Goal: Obtain resource: Obtain resource

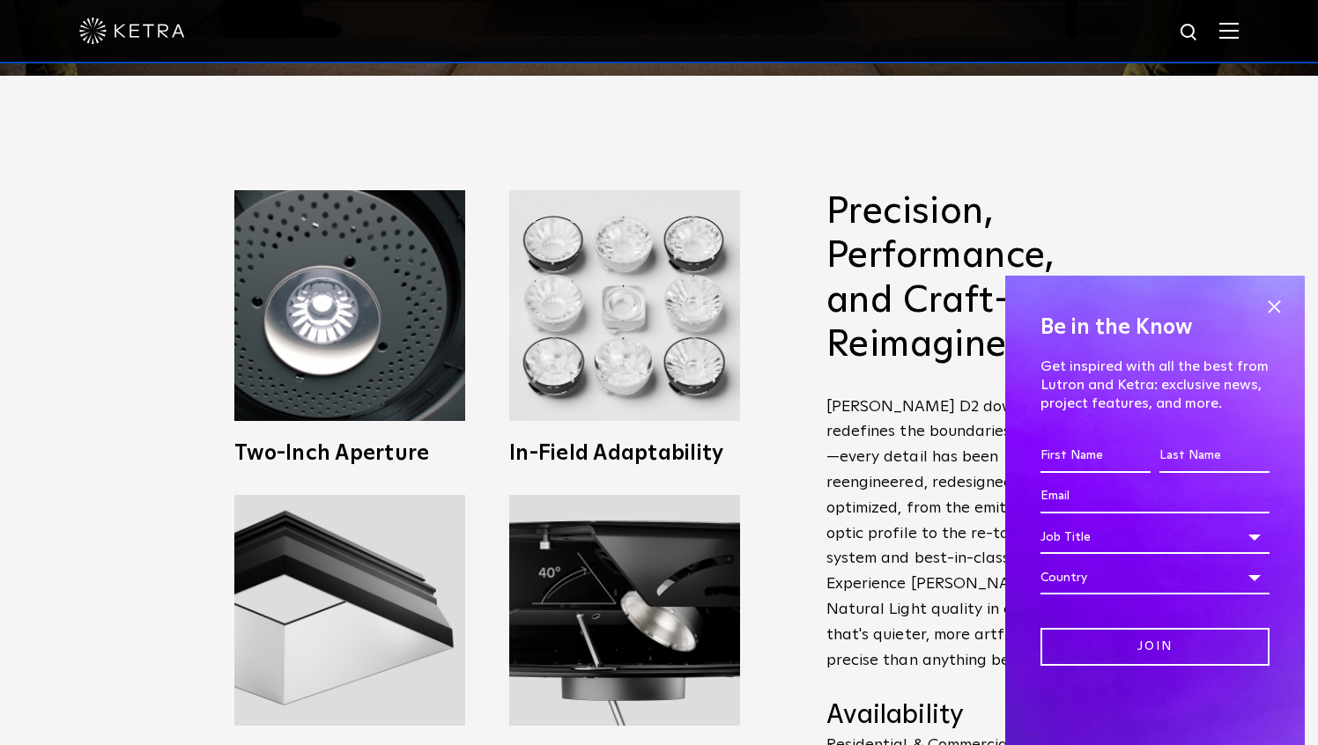
scroll to position [692, 0]
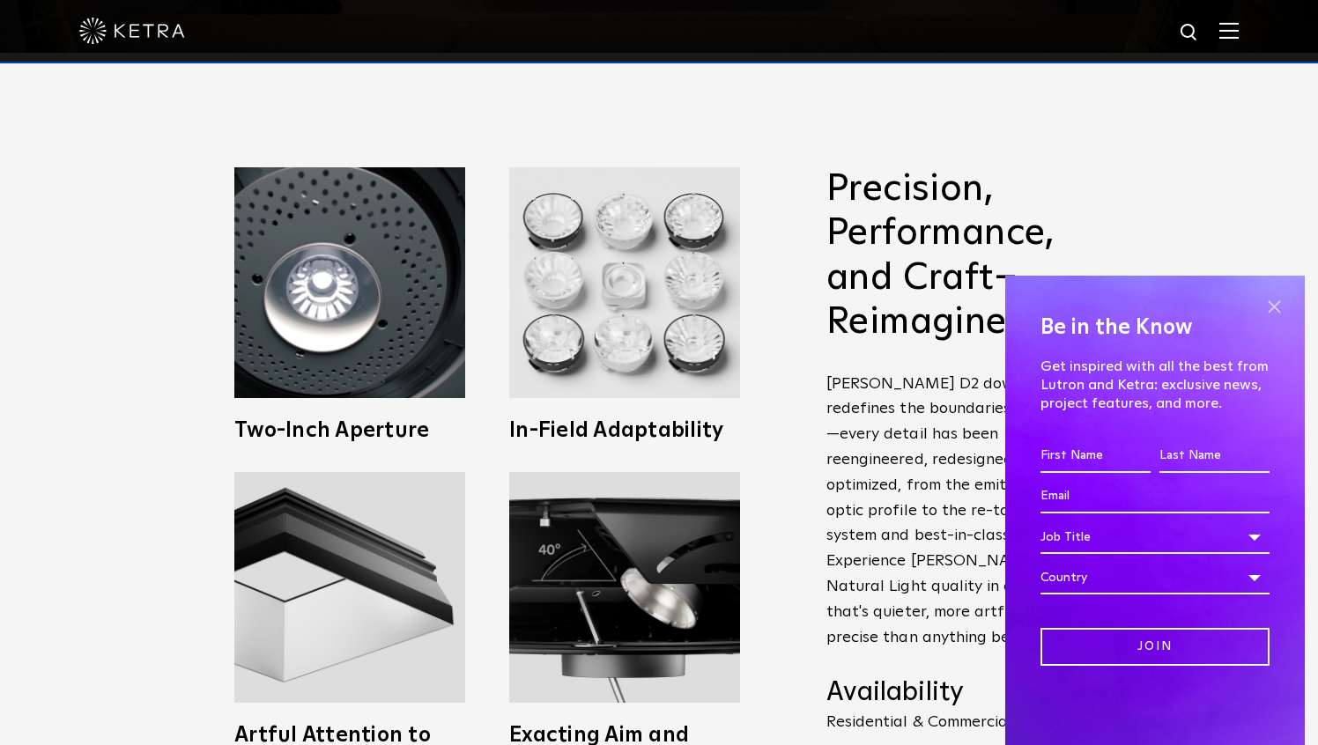
click at [1278, 298] on span at bounding box center [1274, 306] width 26 height 26
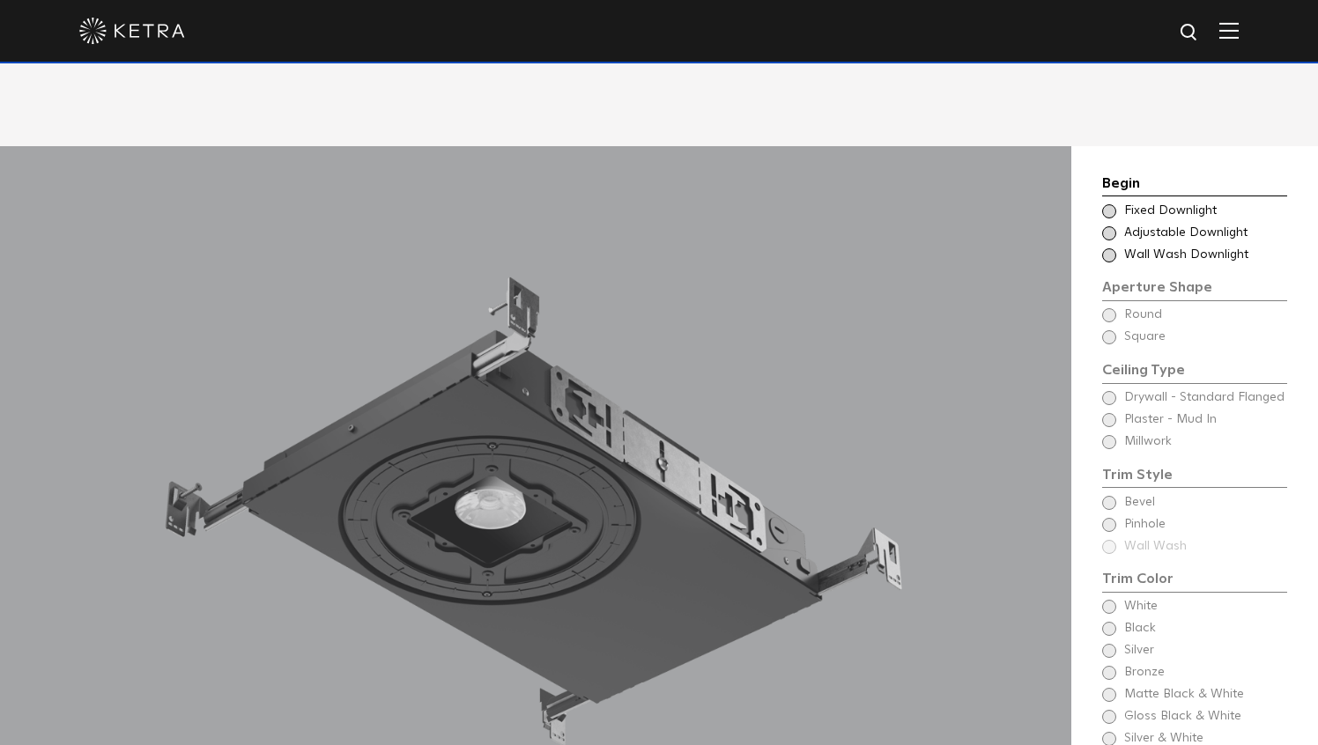
scroll to position [1443, 0]
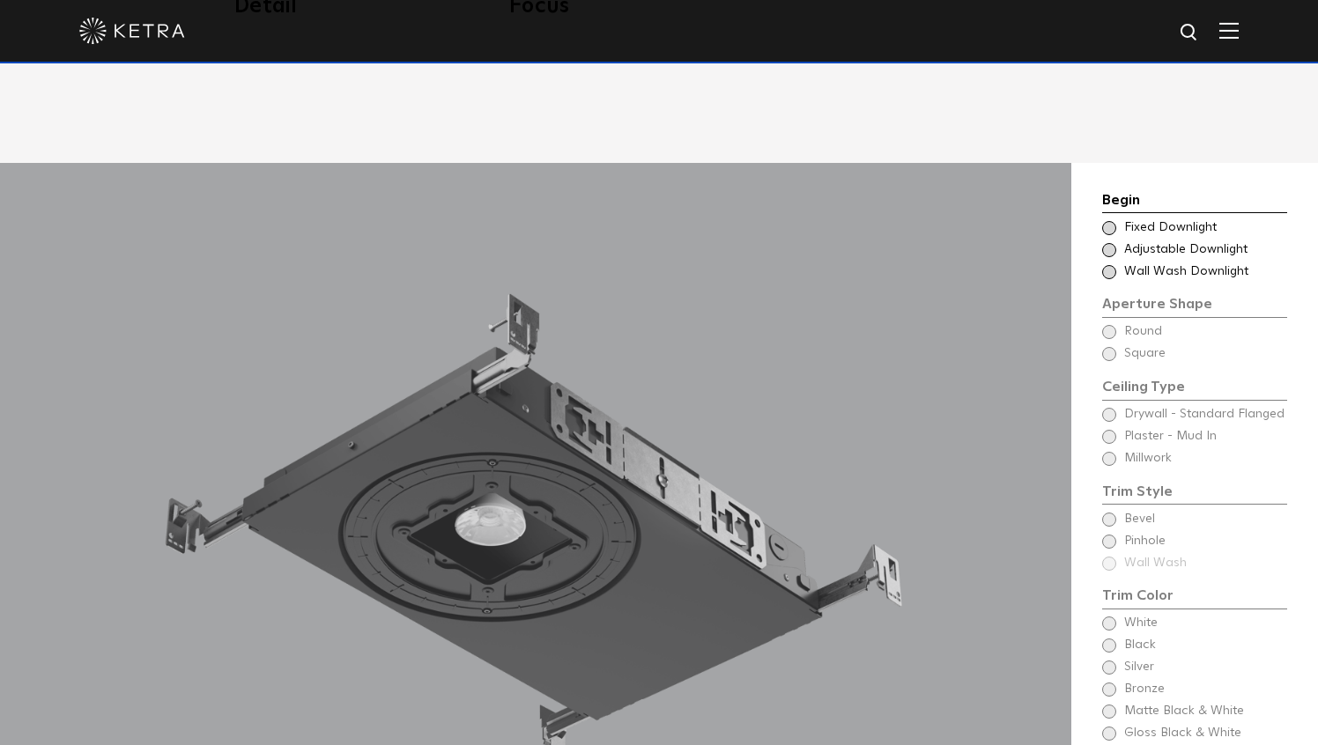
click at [1114, 219] on div "Choose Aperture Shape Fixed Downlight" at bounding box center [1194, 228] width 185 height 18
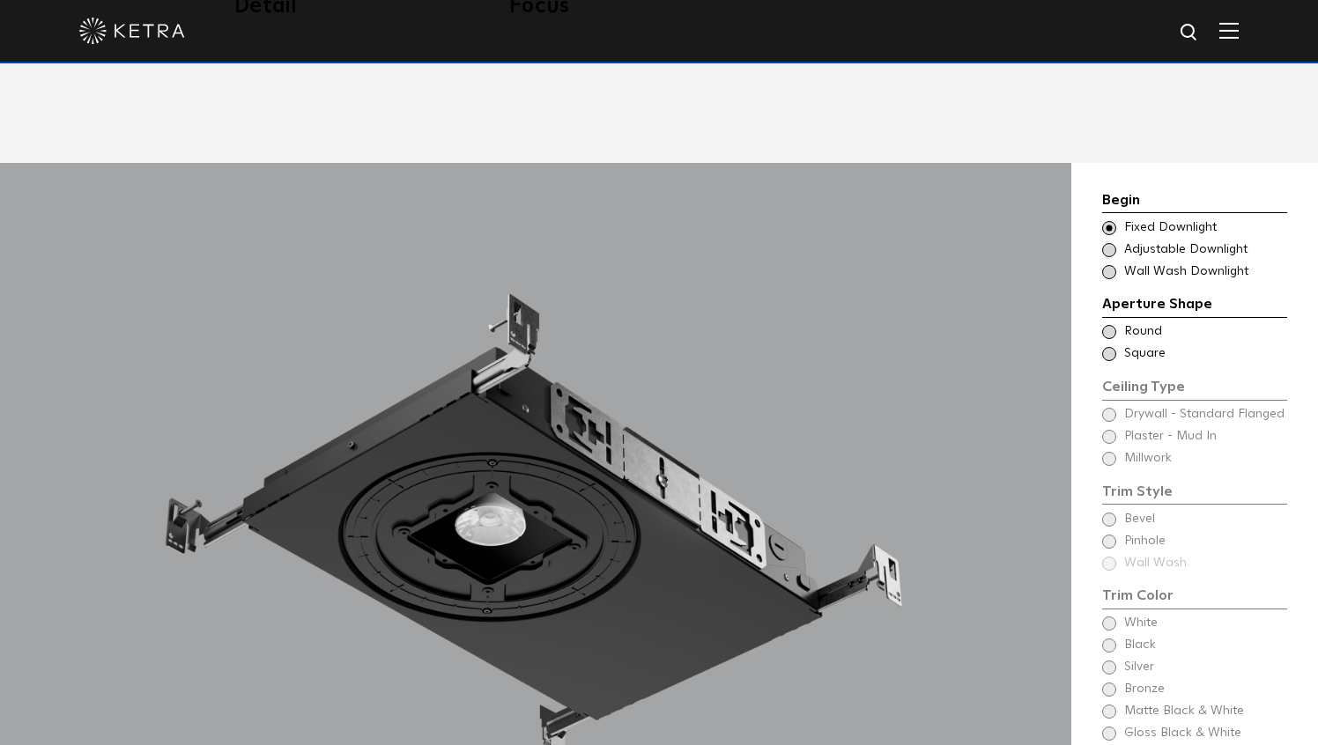
click at [1108, 325] on span at bounding box center [1109, 332] width 14 height 14
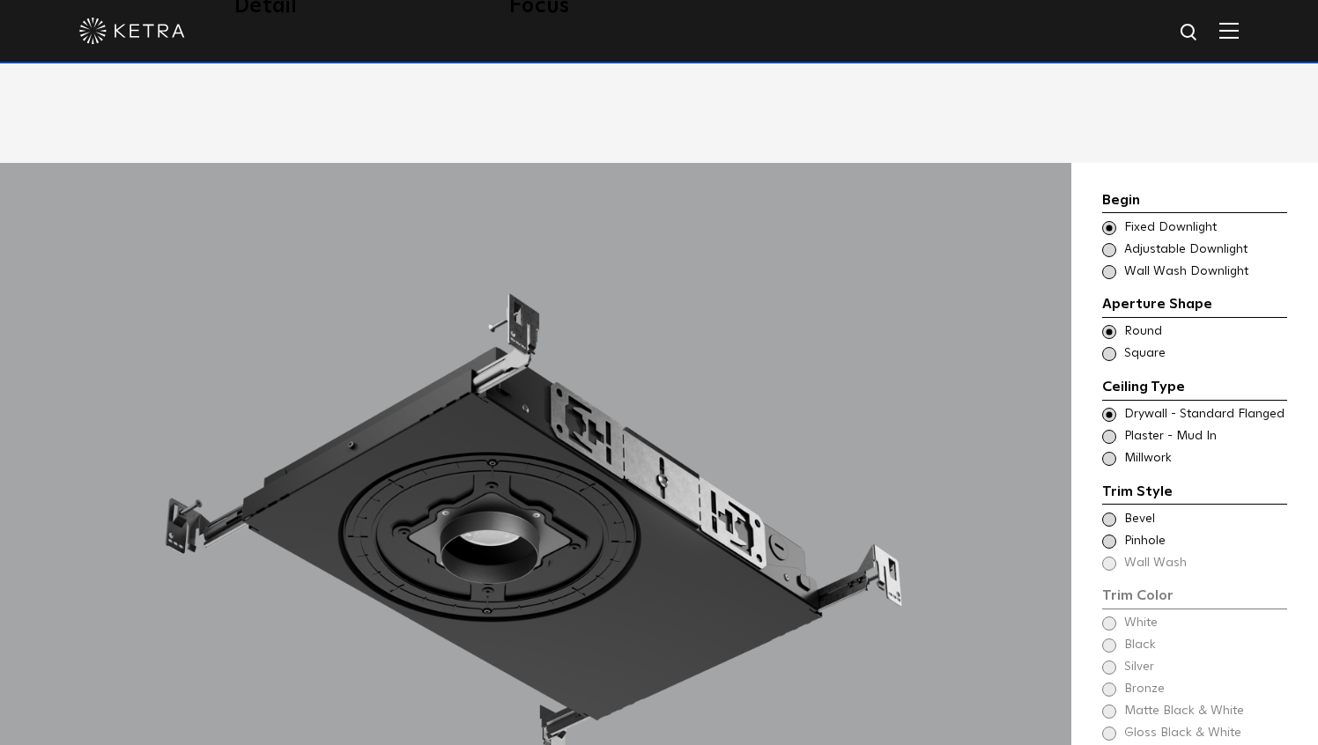
click at [1107, 513] on span at bounding box center [1109, 520] width 14 height 14
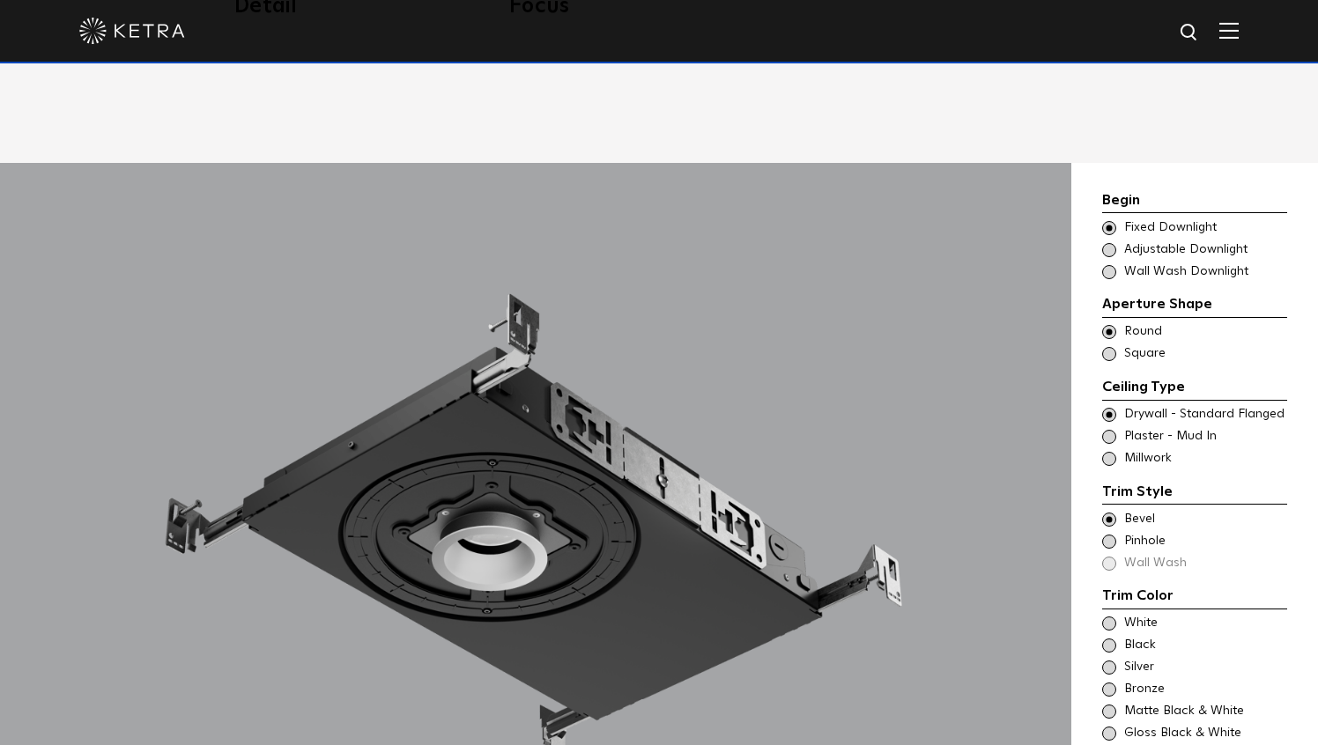
click at [1111, 535] on span at bounding box center [1109, 542] width 14 height 14
click at [1112, 537] on div "Trim Color - Round - Flanged Bevel Trim Color - Round - Pinhole - Flanged Pinho…" at bounding box center [1194, 542] width 185 height 62
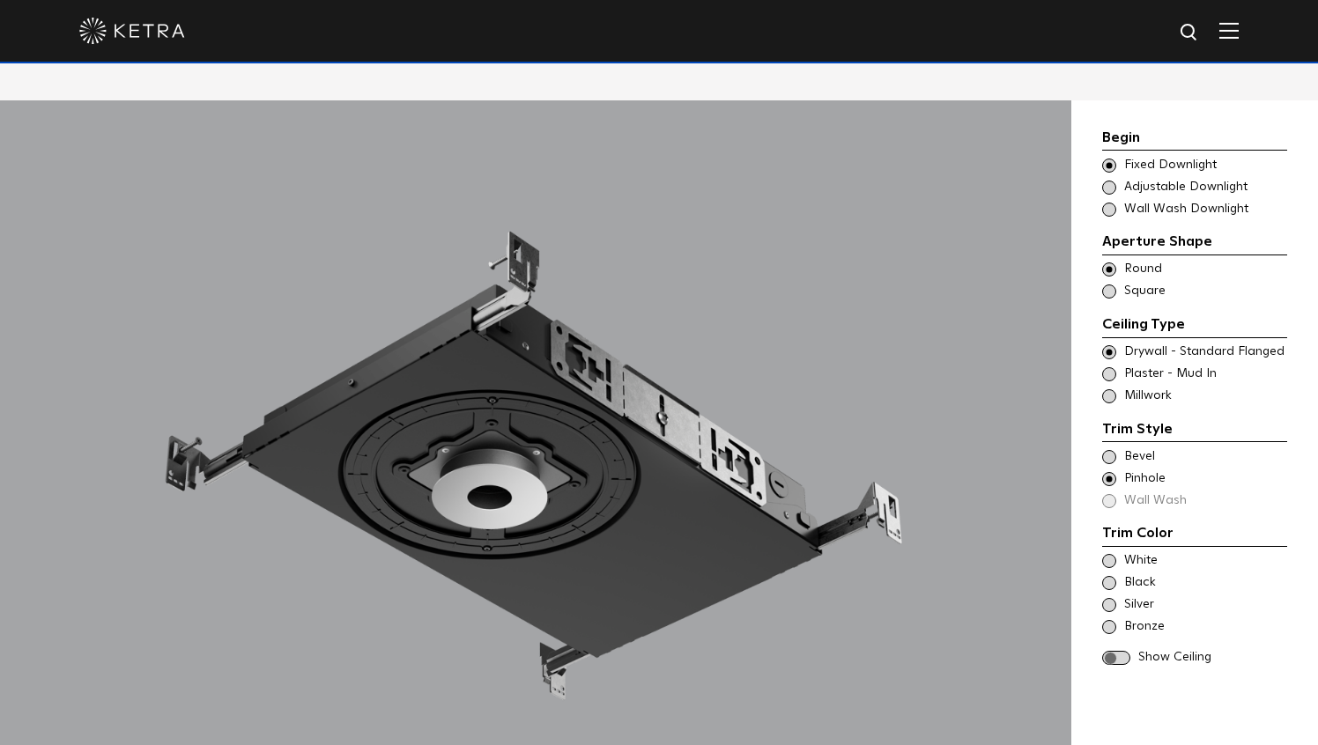
scroll to position [1520, 0]
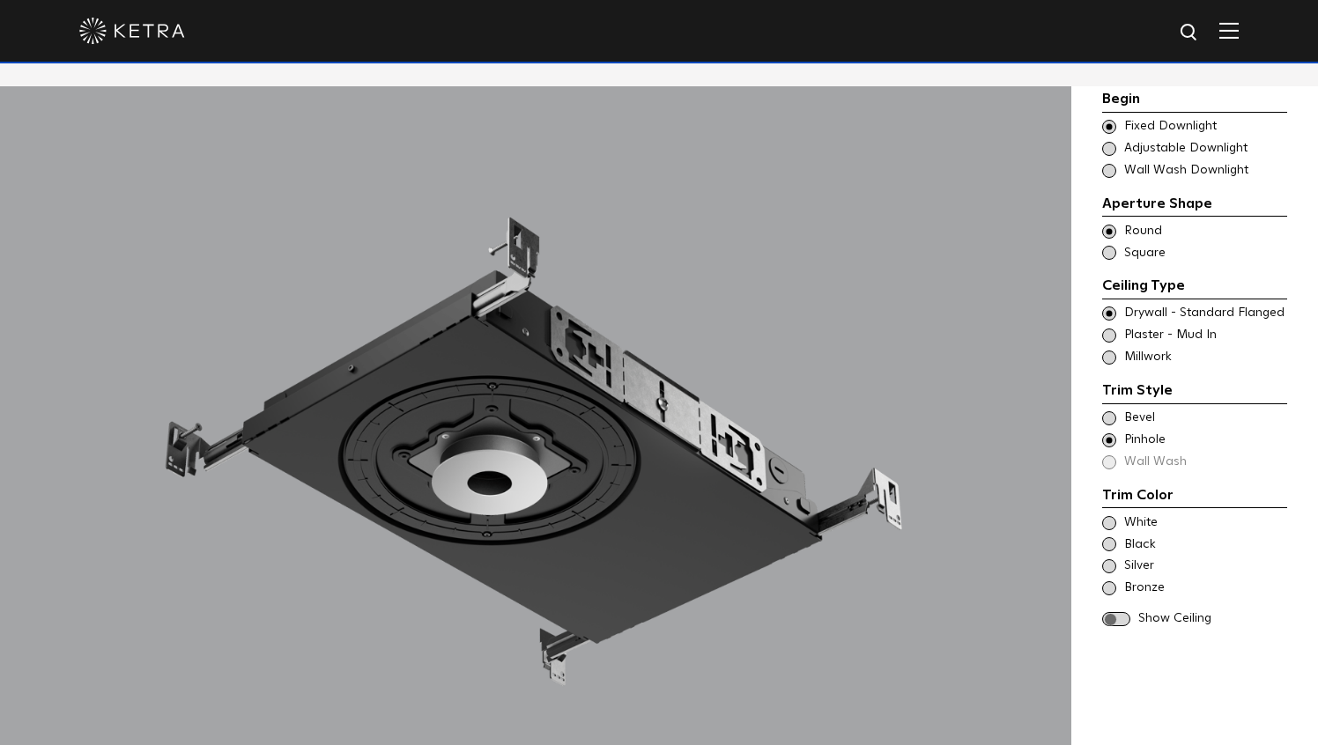
click at [1111, 519] on span at bounding box center [1109, 523] width 14 height 14
click at [1110, 543] on span at bounding box center [1109, 544] width 14 height 14
click at [1110, 561] on span at bounding box center [1109, 566] width 14 height 14
click at [1111, 590] on span at bounding box center [1109, 588] width 14 height 14
click at [1111, 566] on span at bounding box center [1109, 566] width 14 height 14
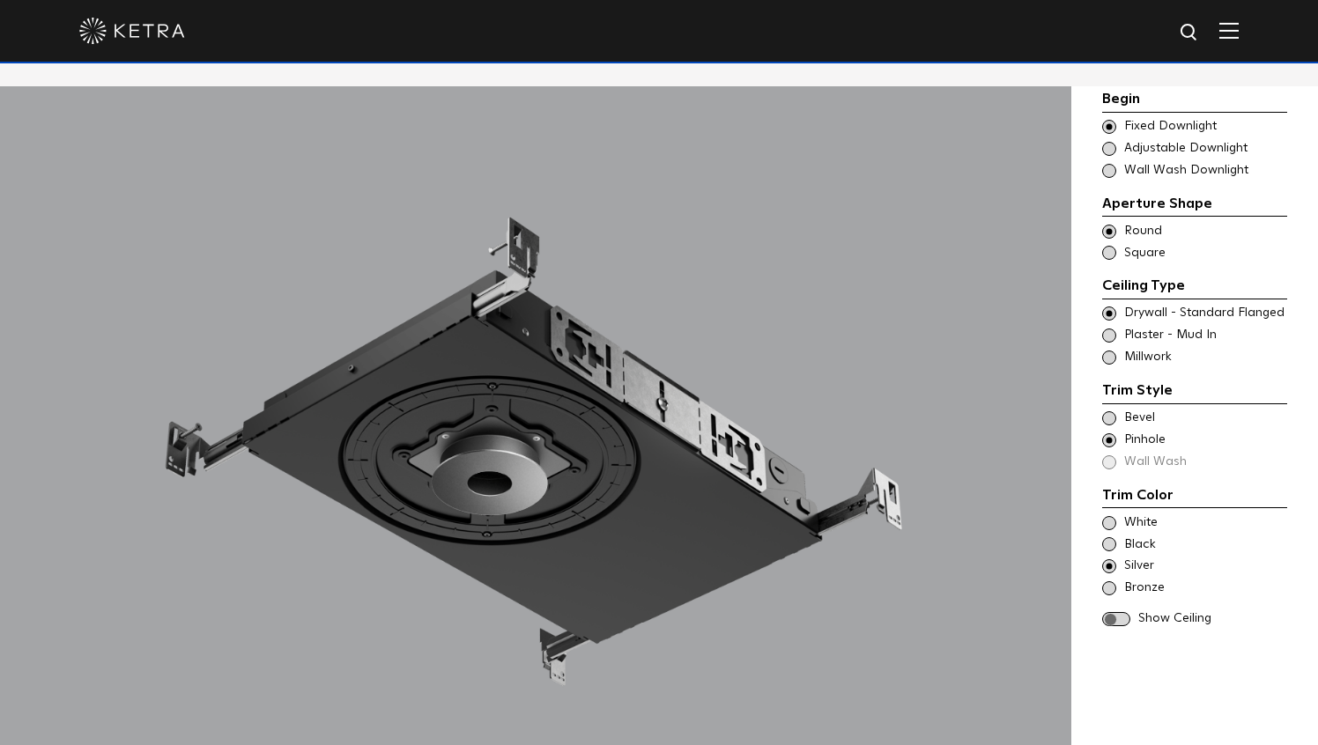
click at [1110, 537] on span at bounding box center [1109, 544] width 14 height 14
click at [1109, 516] on span at bounding box center [1109, 523] width 14 height 14
click at [1112, 335] on span at bounding box center [1109, 336] width 14 height 14
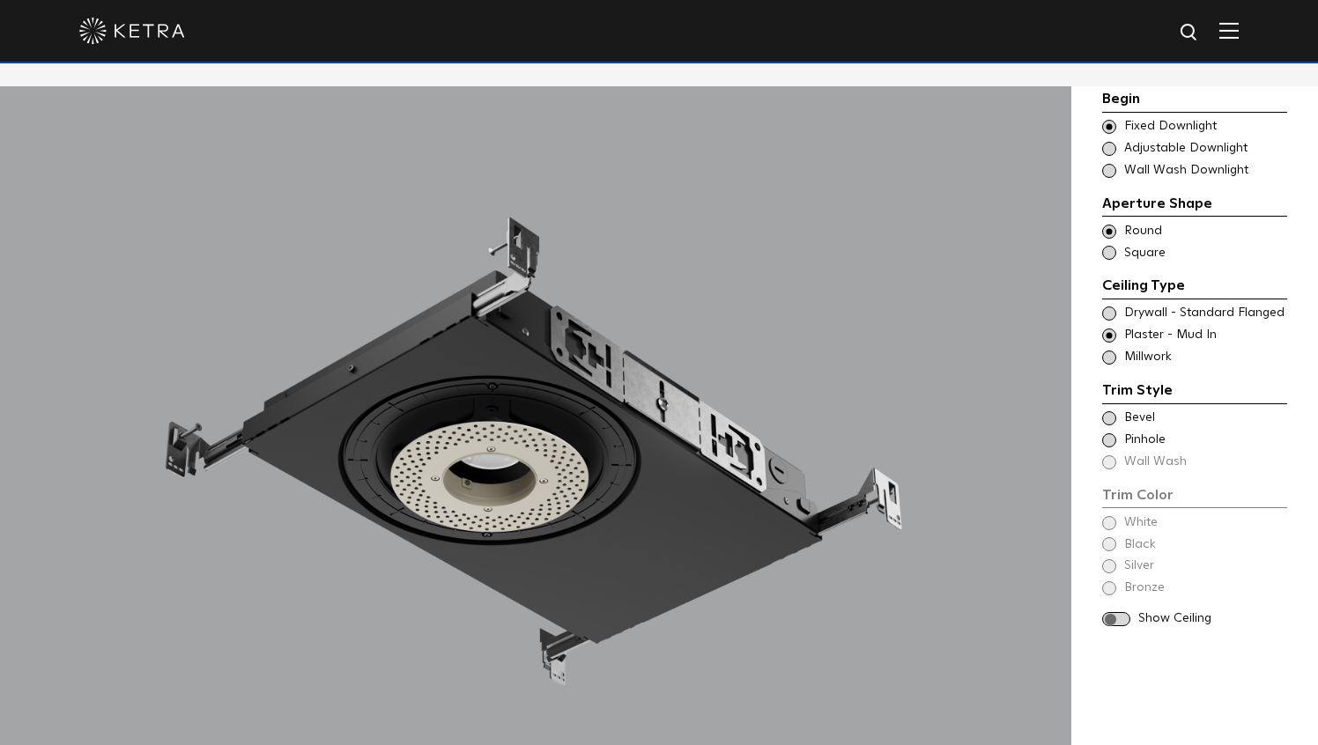
click at [1112, 438] on span at bounding box center [1109, 440] width 14 height 14
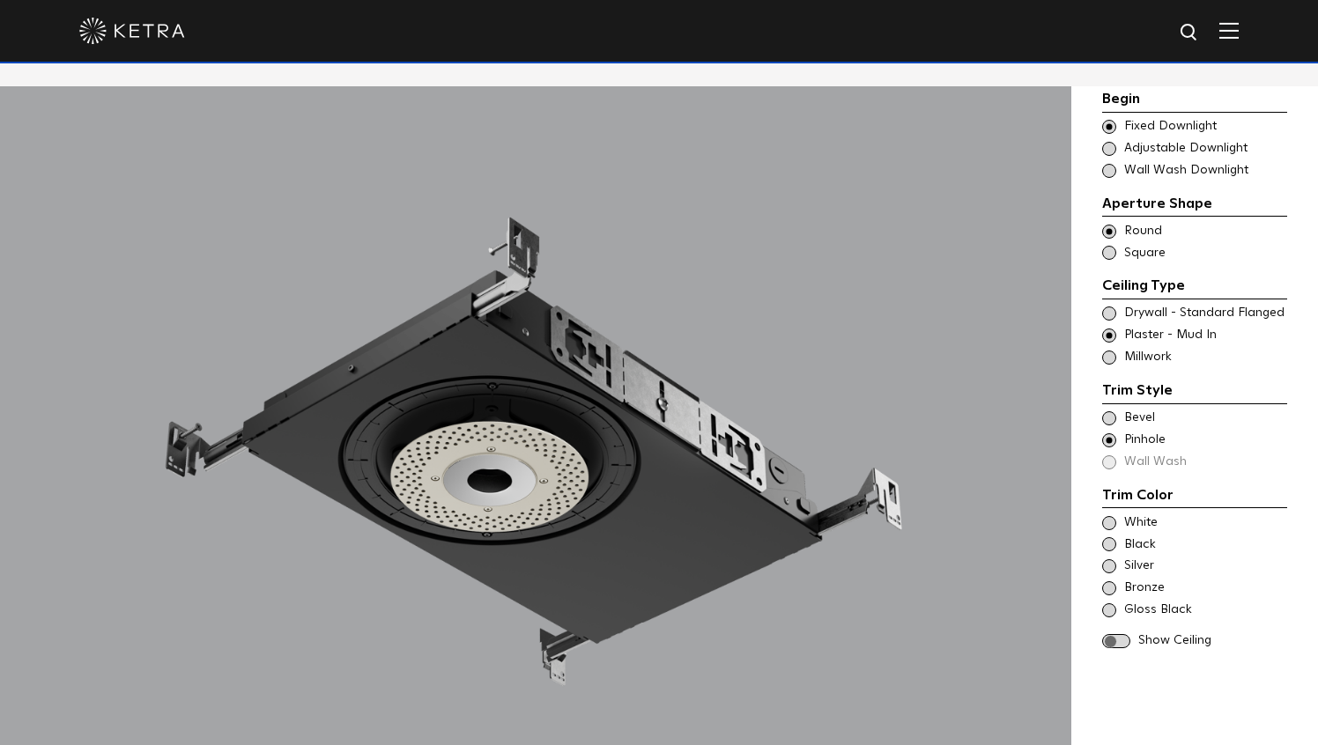
click at [1111, 417] on span at bounding box center [1109, 418] width 14 height 14
click at [1108, 354] on span at bounding box center [1109, 358] width 14 height 14
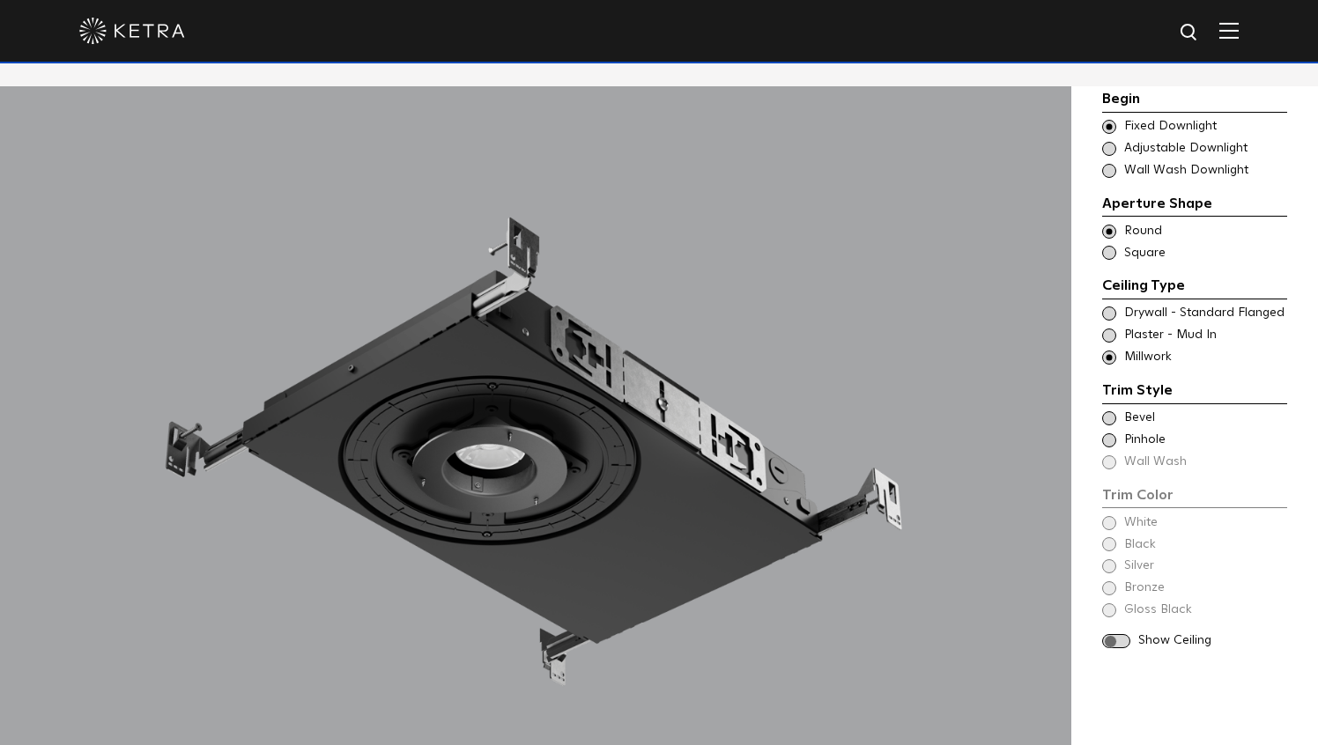
click at [1114, 338] on span at bounding box center [1109, 336] width 14 height 14
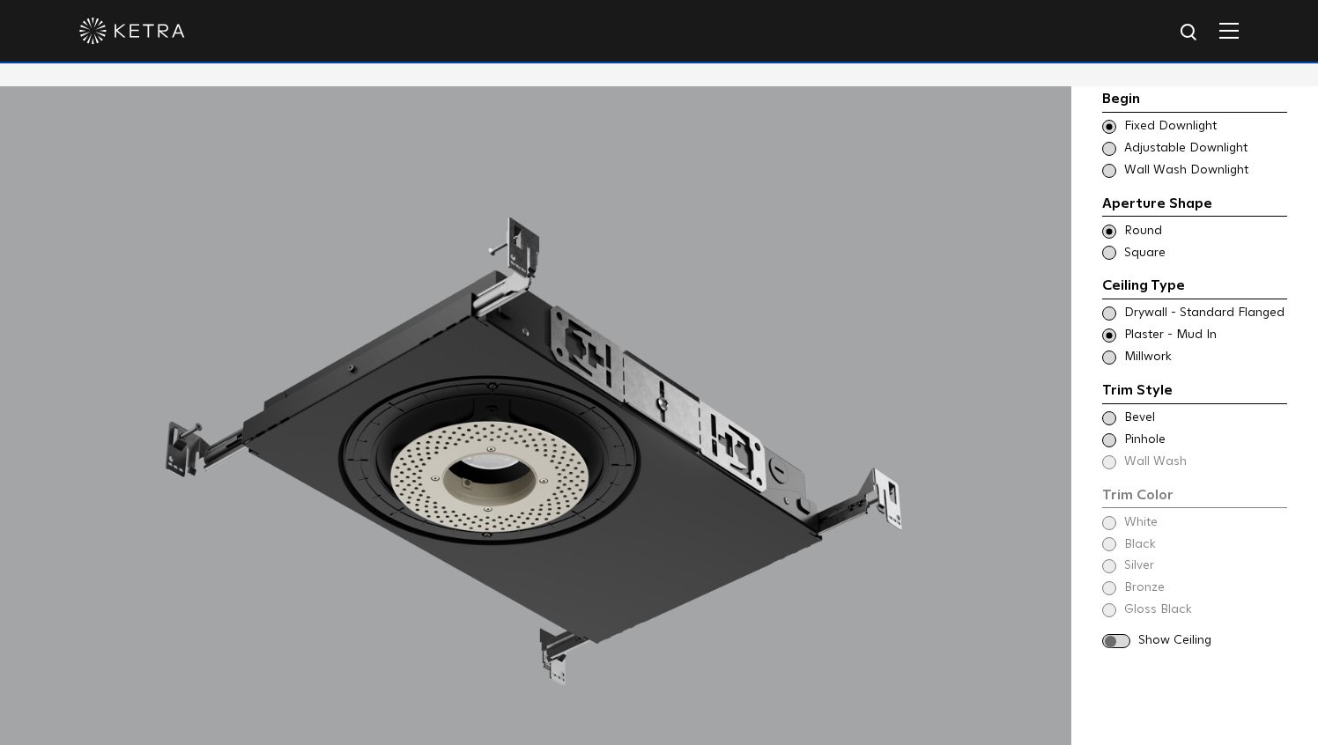
click at [1113, 314] on span at bounding box center [1109, 314] width 14 height 14
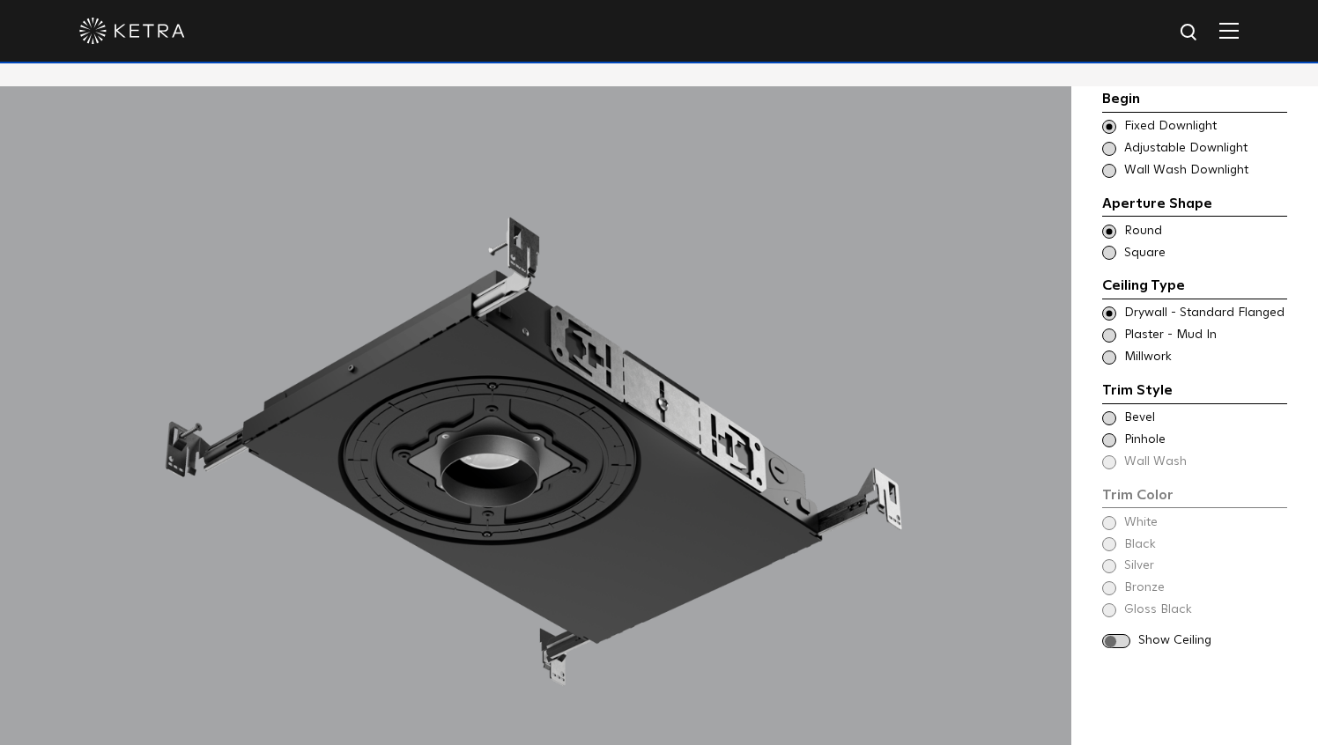
click at [1110, 413] on span at bounding box center [1109, 418] width 14 height 14
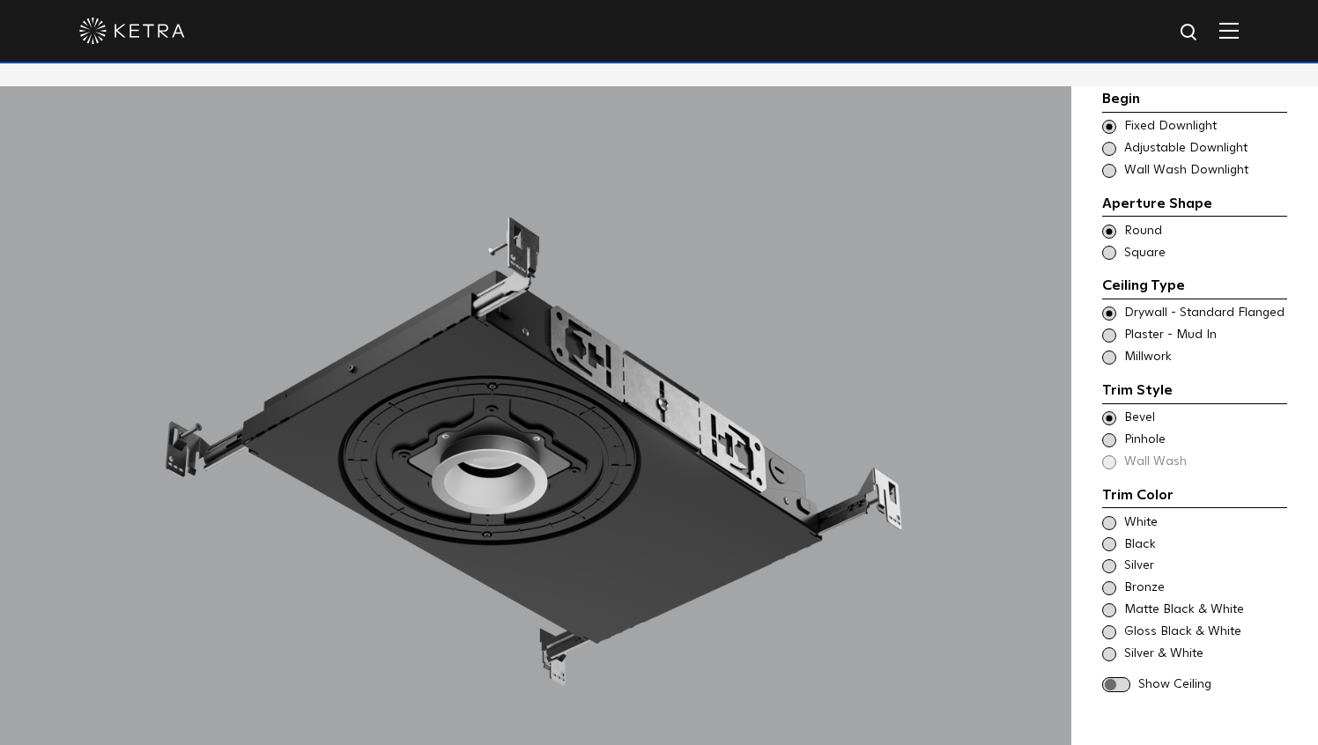
click at [1112, 335] on span at bounding box center [1109, 336] width 14 height 14
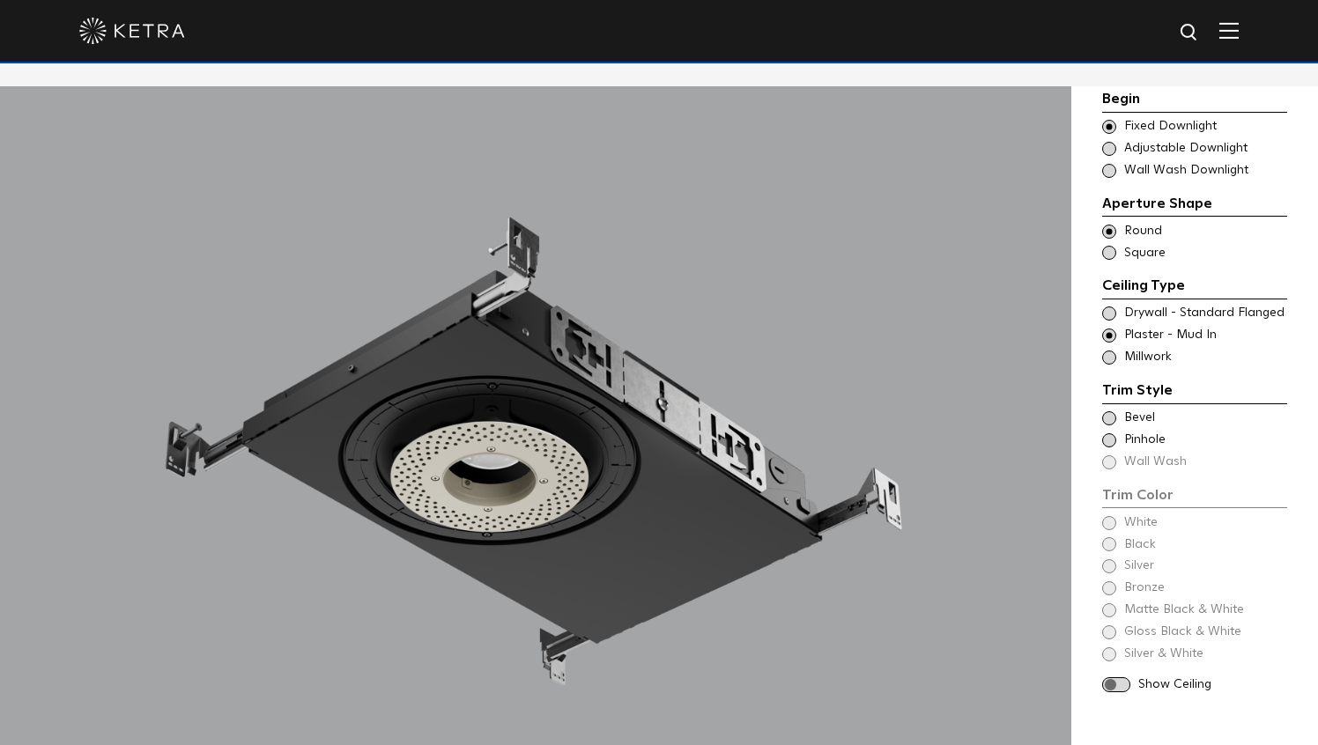
click at [1112, 440] on span at bounding box center [1109, 440] width 14 height 14
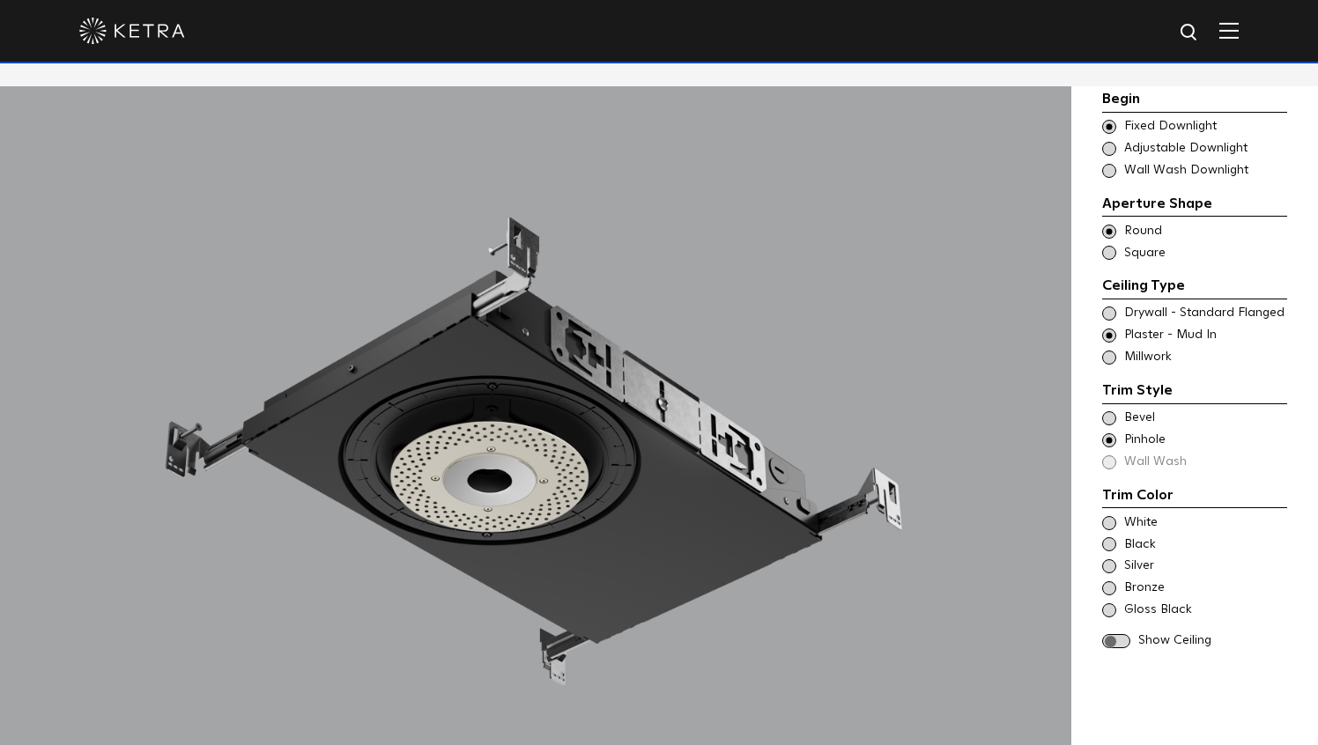
click at [1117, 637] on span at bounding box center [1116, 641] width 28 height 15
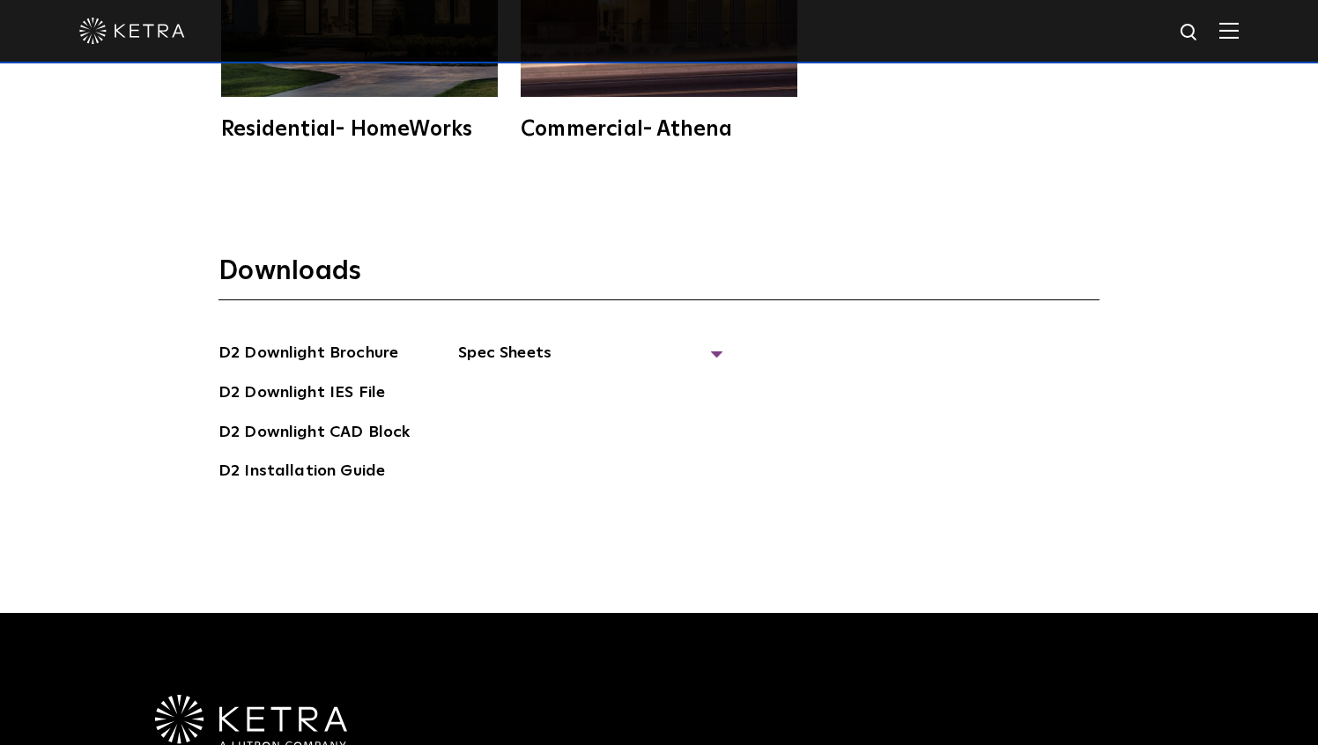
scroll to position [4748, 0]
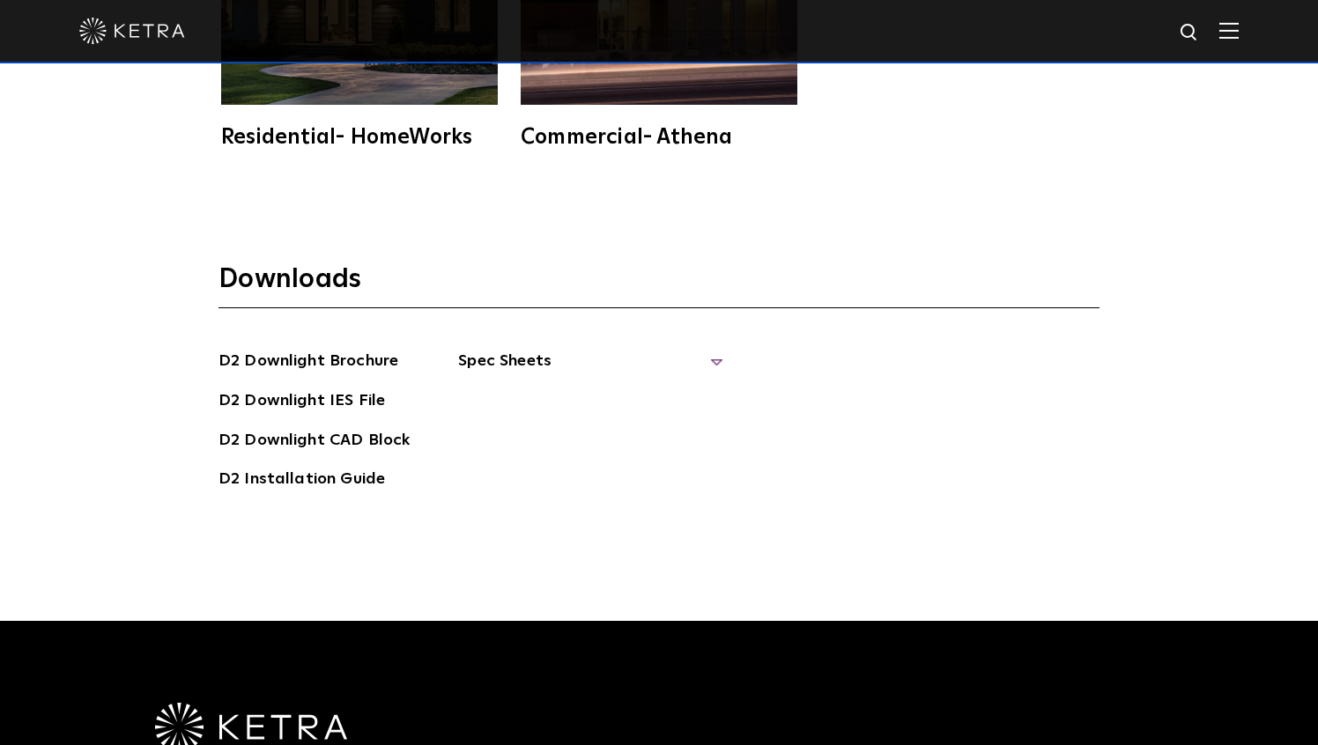
click at [714, 349] on span "Spec Sheets" at bounding box center [590, 368] width 264 height 39
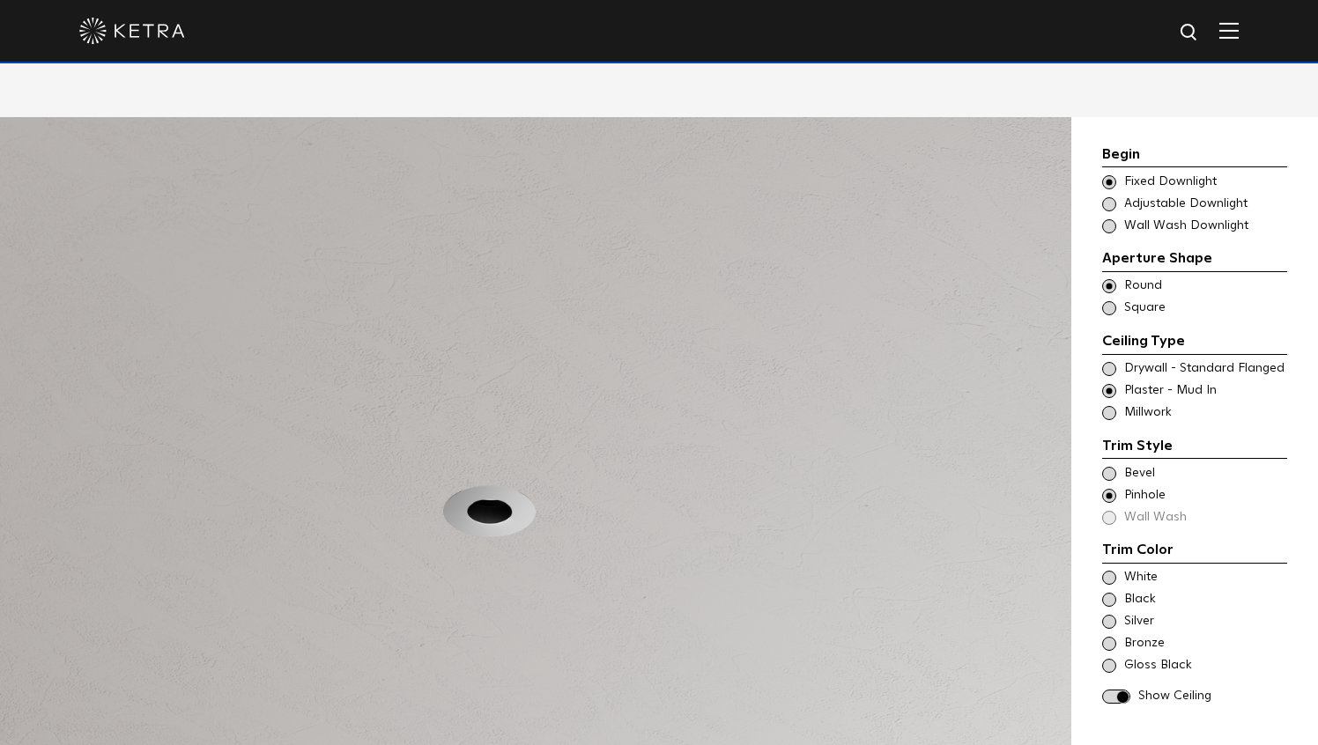
scroll to position [1501, 0]
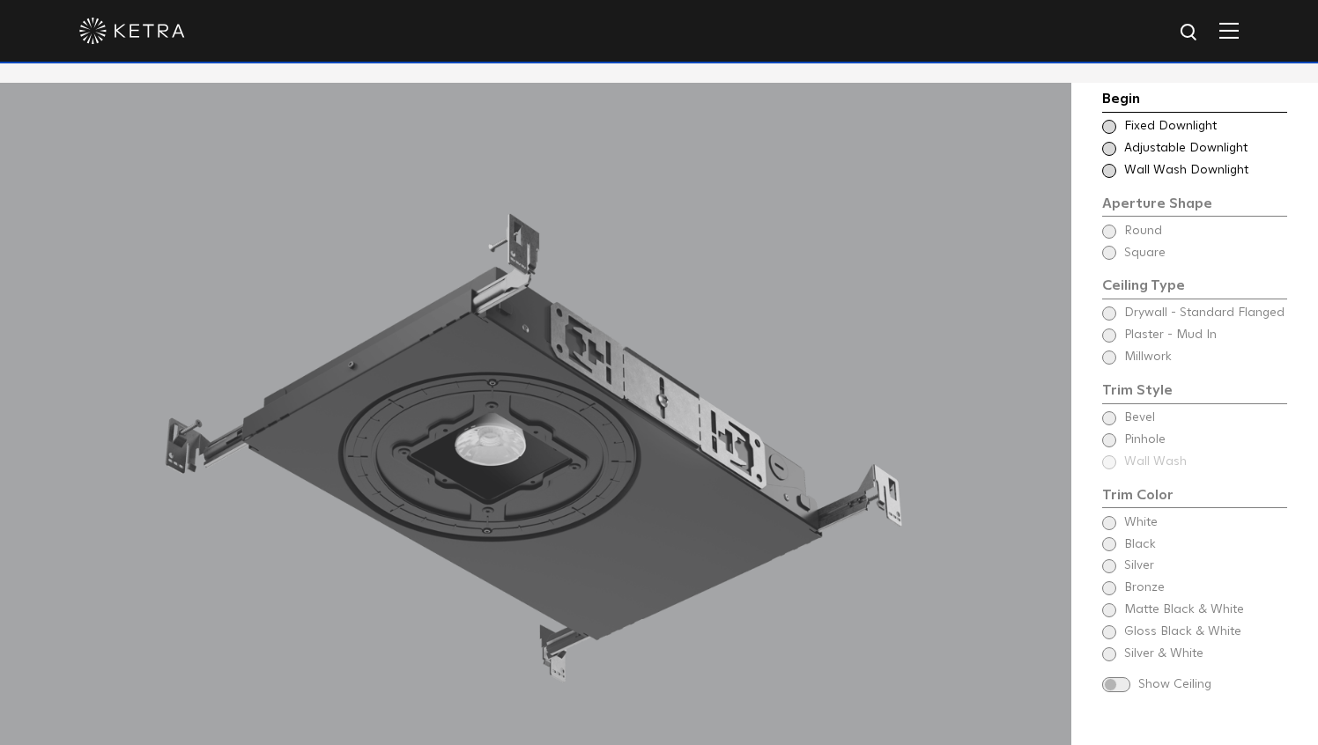
scroll to position [1520, 0]
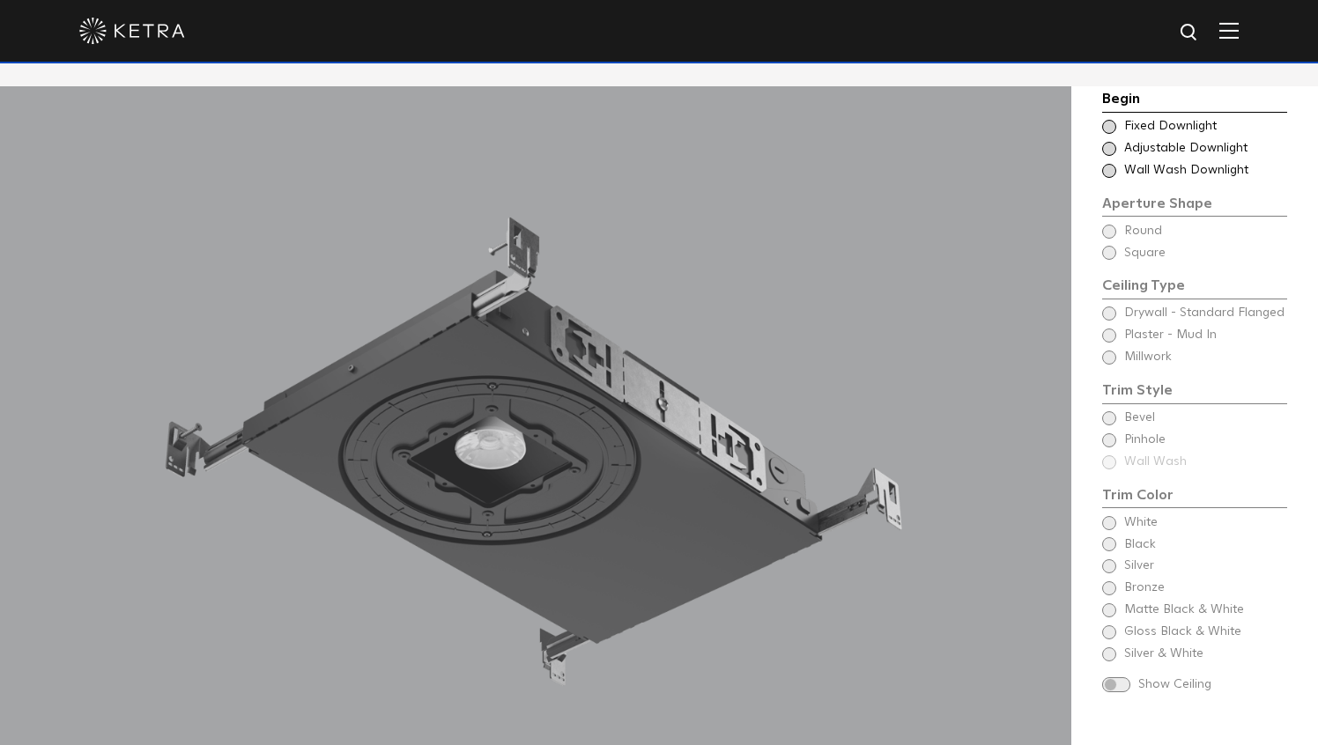
click at [1110, 123] on span at bounding box center [1109, 127] width 14 height 14
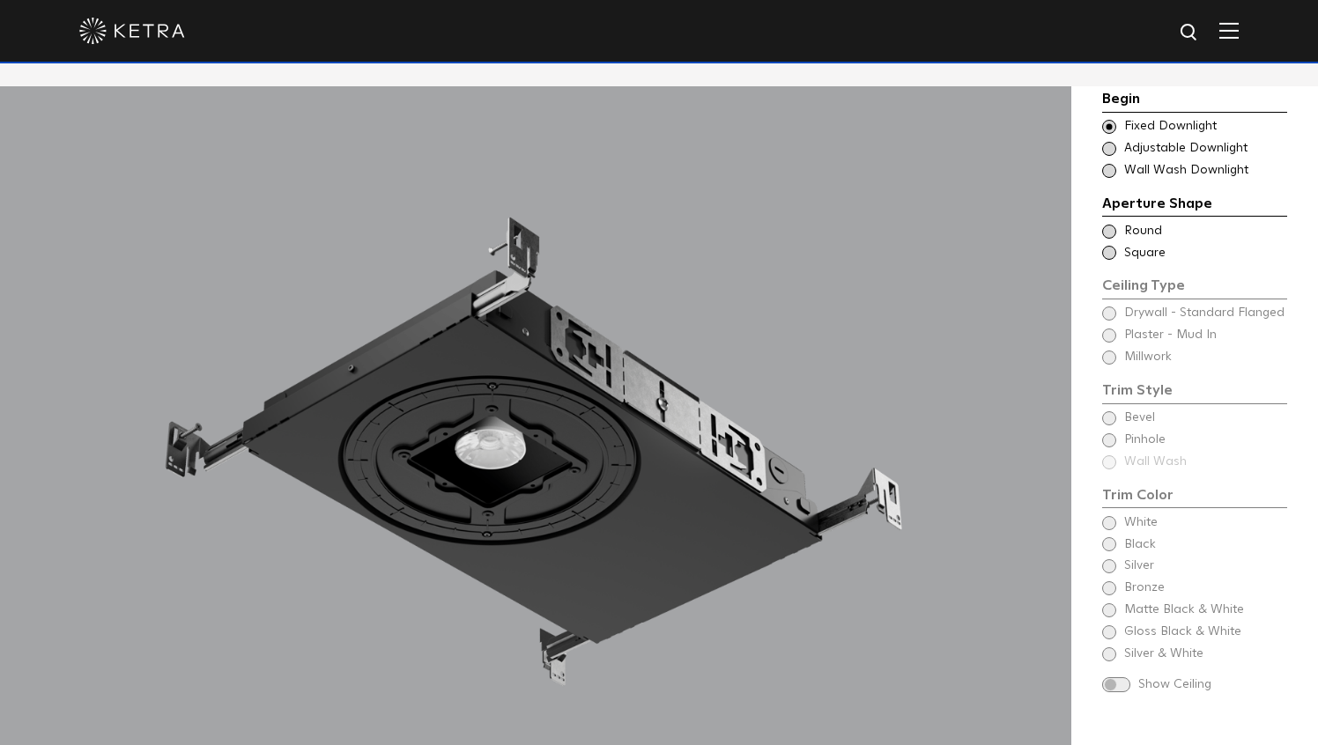
click at [1106, 233] on span at bounding box center [1109, 232] width 14 height 14
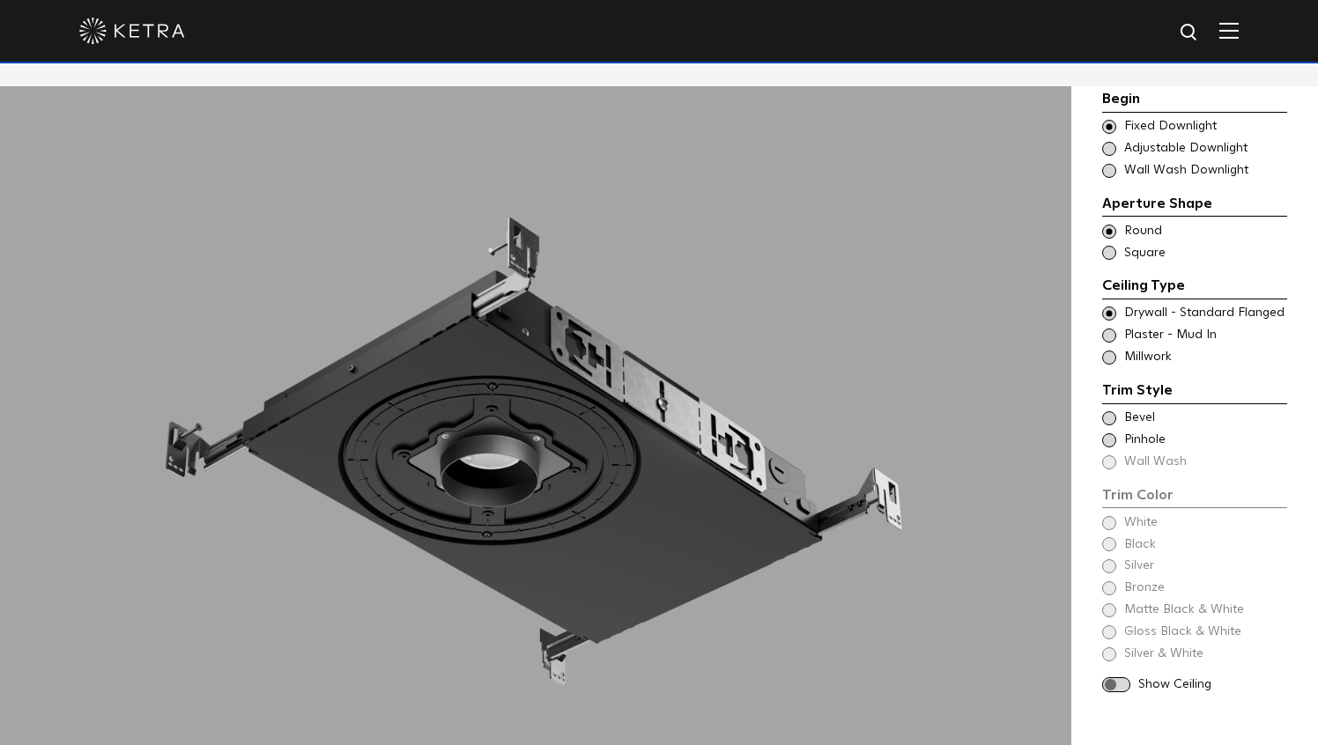
click at [1110, 331] on span at bounding box center [1109, 336] width 14 height 14
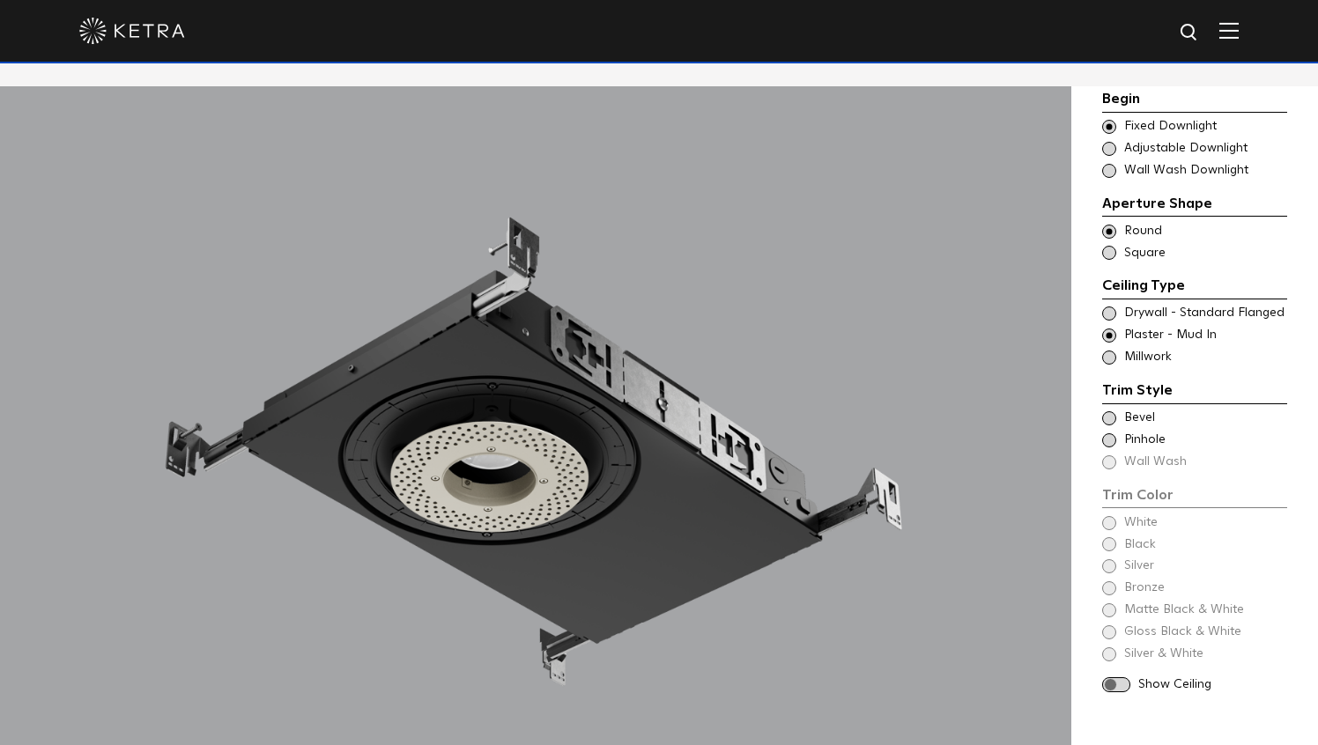
click at [1110, 353] on span at bounding box center [1109, 358] width 14 height 14
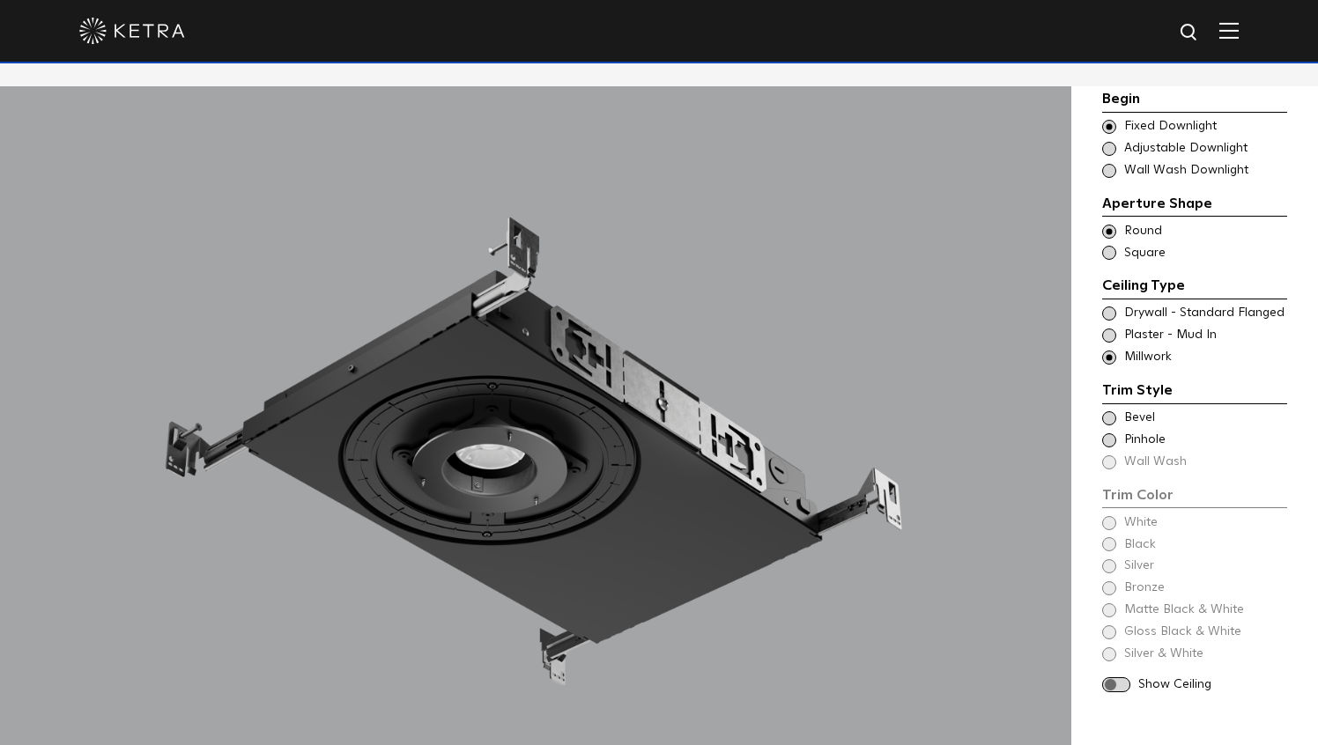
click at [1108, 337] on span at bounding box center [1109, 336] width 14 height 14
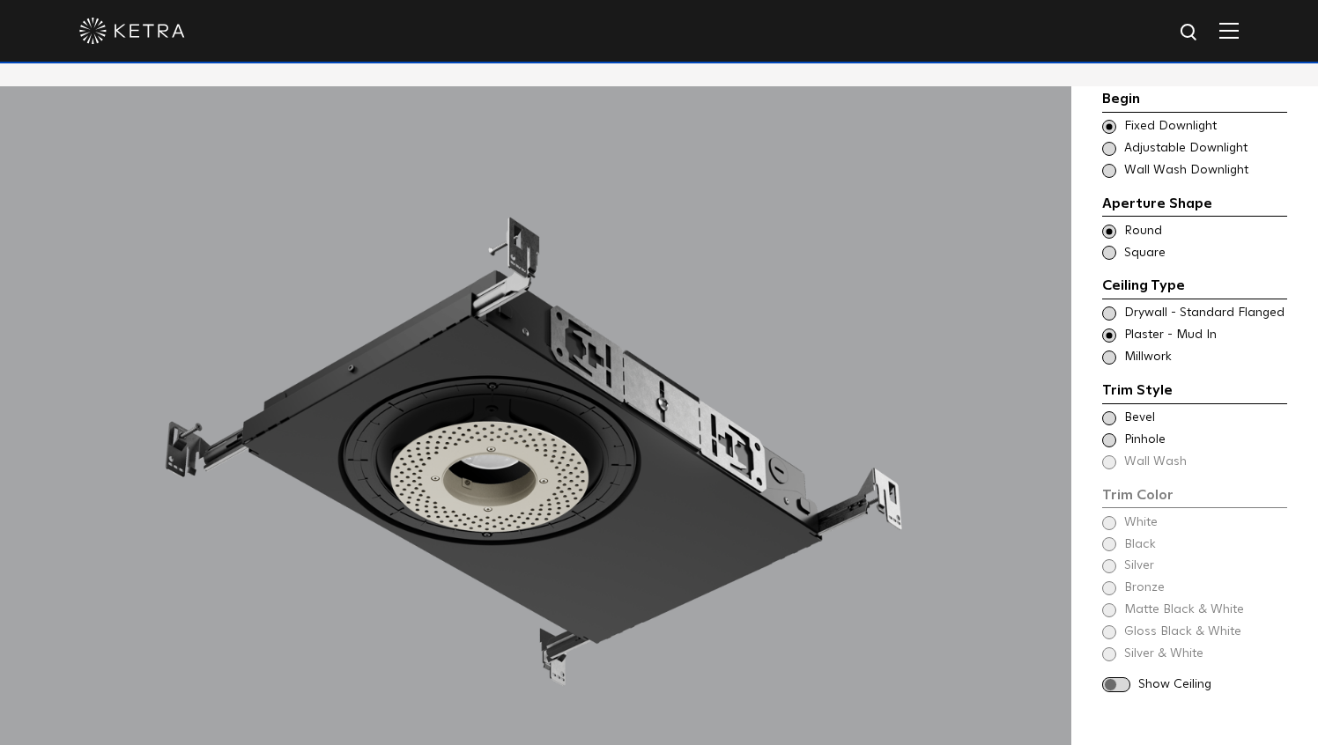
click at [1107, 311] on span at bounding box center [1109, 314] width 14 height 14
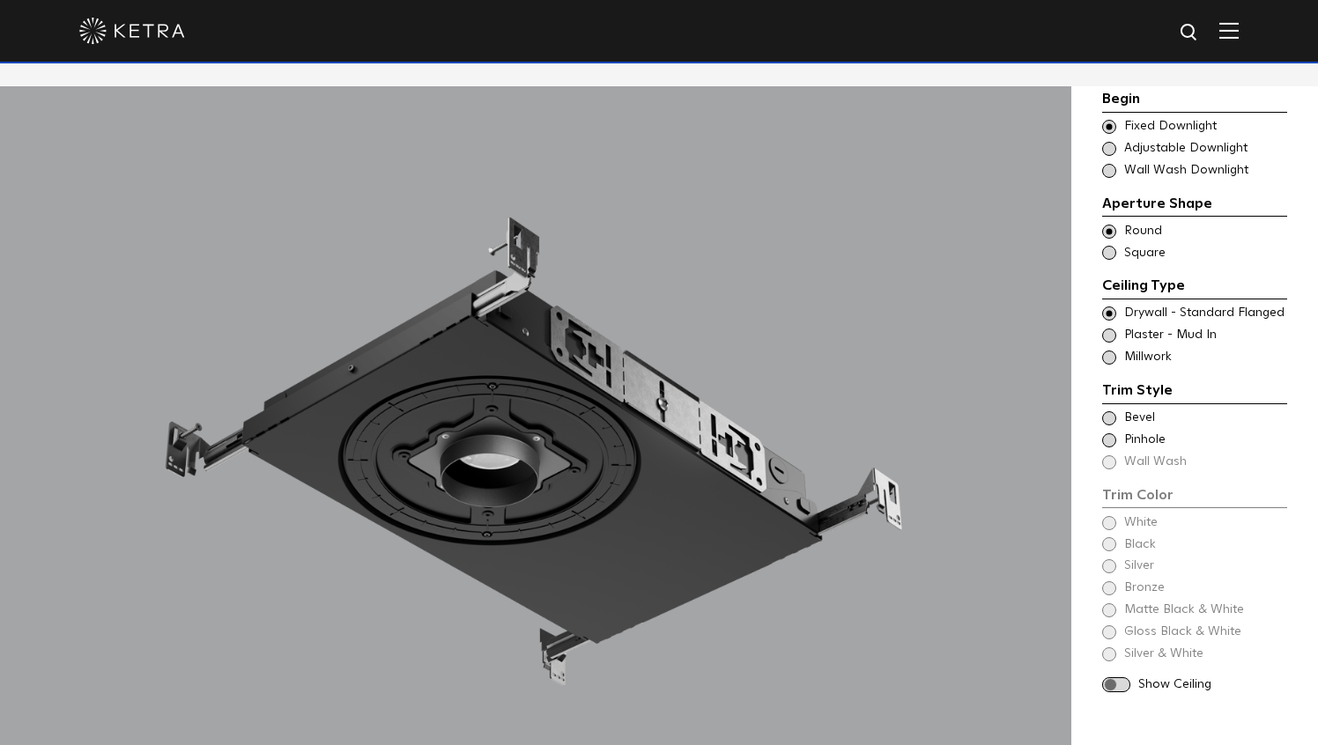
click at [1106, 440] on span at bounding box center [1109, 440] width 14 height 14
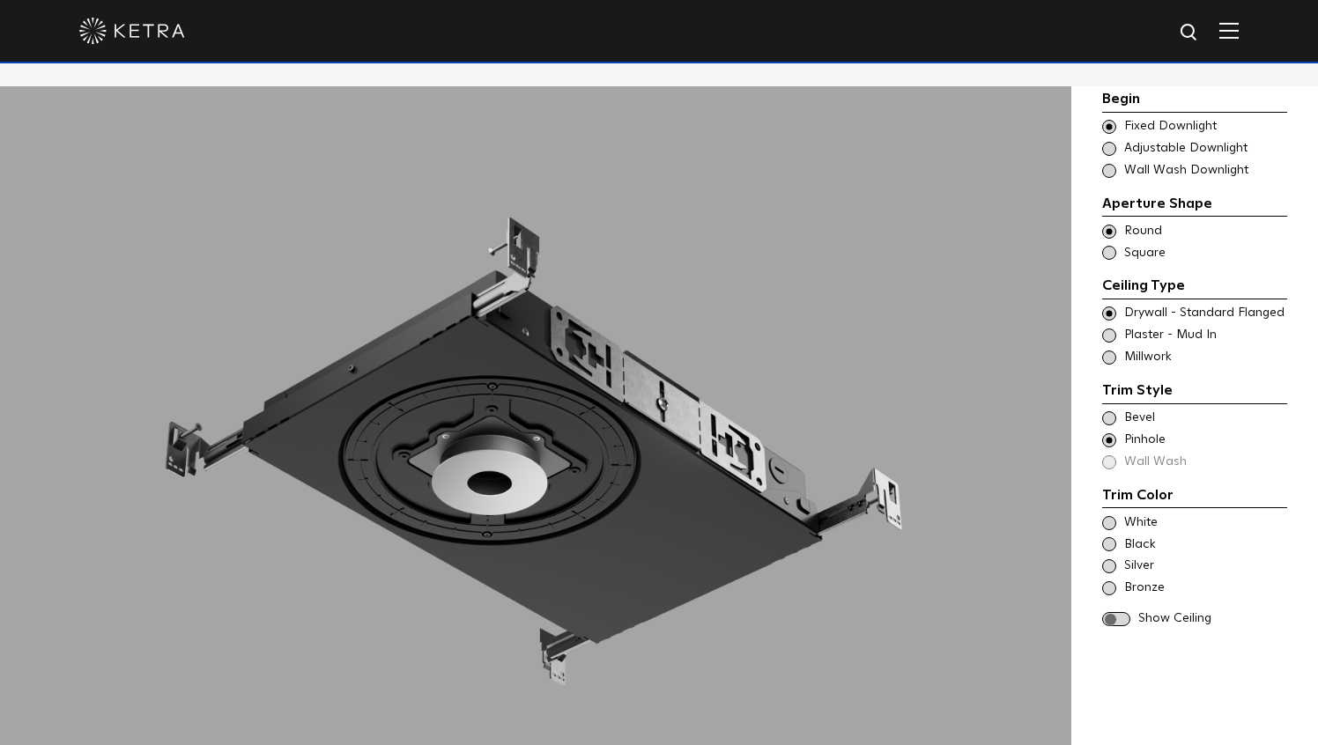
click at [1119, 612] on span at bounding box center [1116, 619] width 28 height 15
